Goal: Information Seeking & Learning: Learn about a topic

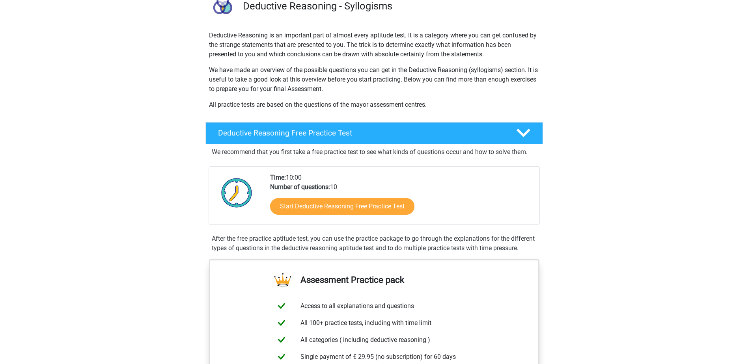
scroll to position [79, 0]
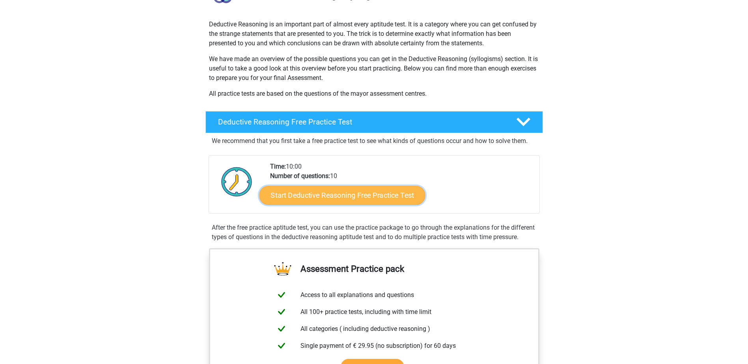
click at [373, 195] on link "Start Deductive Reasoning Free Practice Test" at bounding box center [342, 195] width 166 height 19
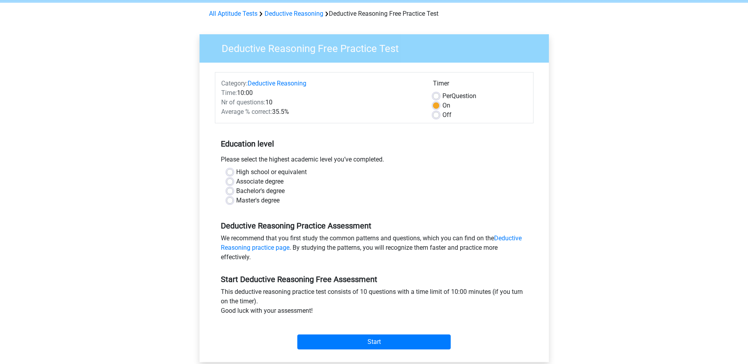
scroll to position [39, 0]
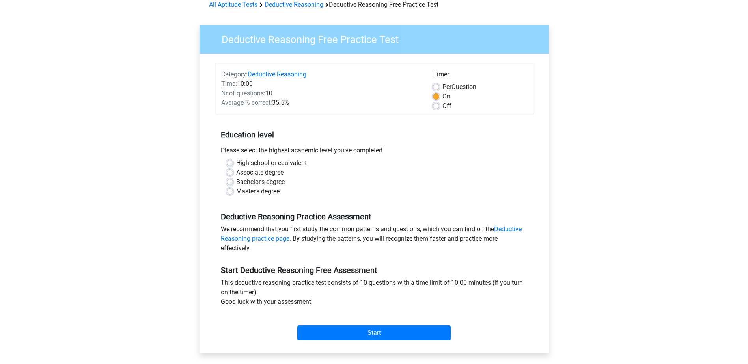
click at [236, 192] on label "Master's degree" at bounding box center [257, 191] width 43 height 9
click at [231, 192] on input "Master's degree" at bounding box center [230, 191] width 6 height 8
radio input "true"
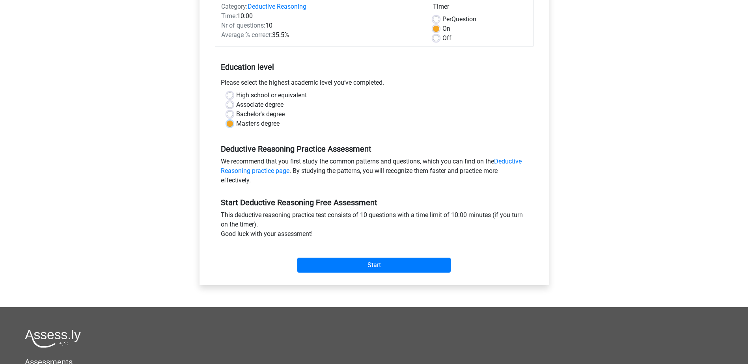
scroll to position [118, 0]
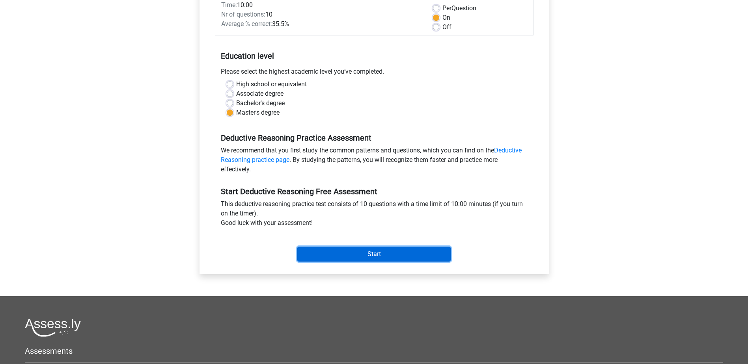
click at [361, 251] on input "Start" at bounding box center [373, 254] width 153 height 15
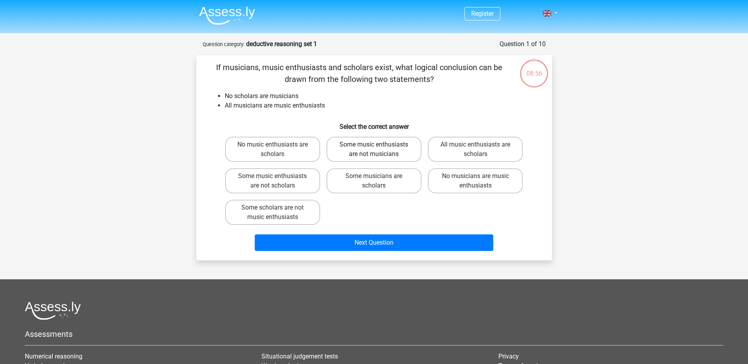
click at [358, 143] on label "Some music enthusiasts are not musicians" at bounding box center [373, 149] width 95 height 25
click at [374, 145] on input "Some music enthusiasts are not musicians" at bounding box center [376, 147] width 5 height 5
radio input "true"
click at [288, 209] on label "Some scholars are not music enthusiasts" at bounding box center [272, 212] width 95 height 25
click at [278, 209] on input "Some scholars are not music enthusiasts" at bounding box center [274, 210] width 5 height 5
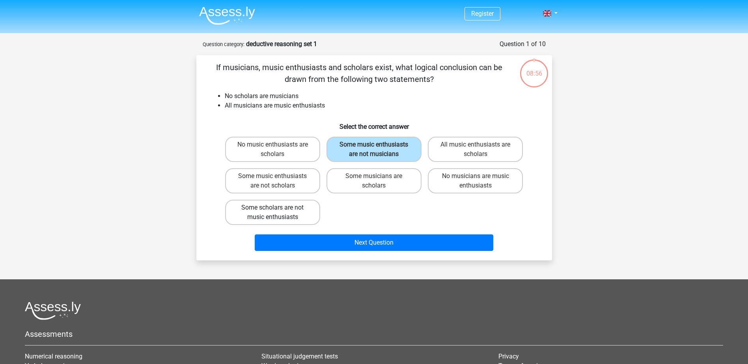
radio input "true"
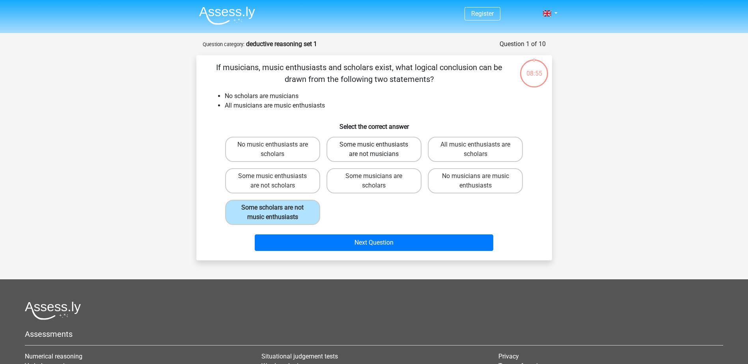
click at [388, 137] on label "Some music enthusiasts are not musicians" at bounding box center [373, 149] width 95 height 25
click at [379, 145] on input "Some music enthusiasts are not musicians" at bounding box center [376, 147] width 5 height 5
radio input "true"
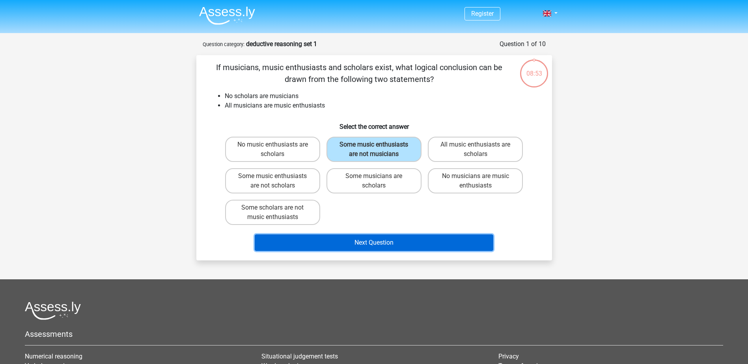
drag, startPoint x: 380, startPoint y: 238, endPoint x: 376, endPoint y: 238, distance: 4.7
click at [378, 238] on button "Next Question" at bounding box center [374, 243] width 239 height 17
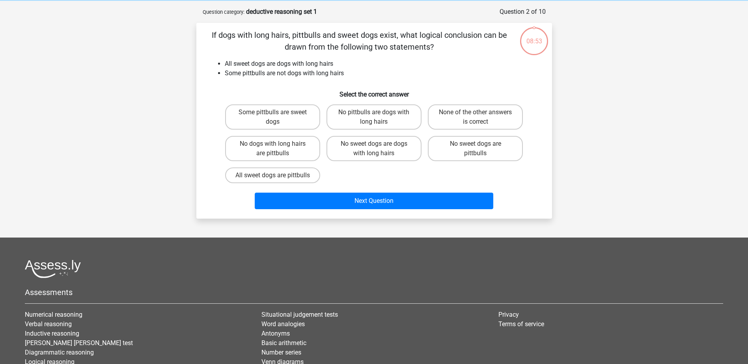
scroll to position [39, 0]
